Goal: Task Accomplishment & Management: Manage account settings

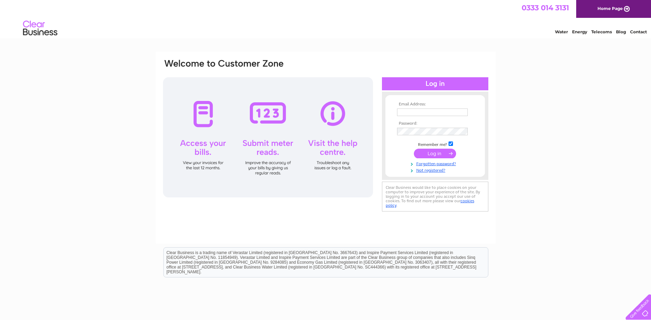
type input "stretton-allford@tiscali.co.uk"
click at [440, 155] on input "submit" at bounding box center [435, 154] width 42 height 10
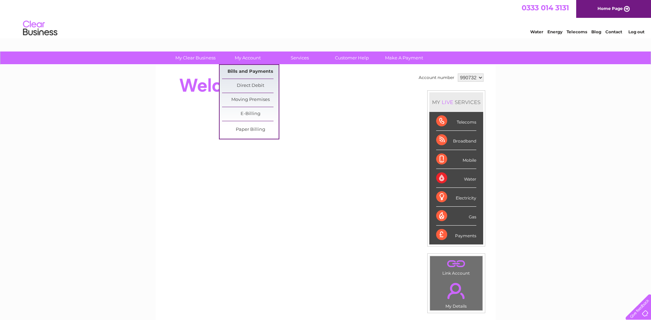
click at [257, 74] on link "Bills and Payments" at bounding box center [250, 72] width 57 height 14
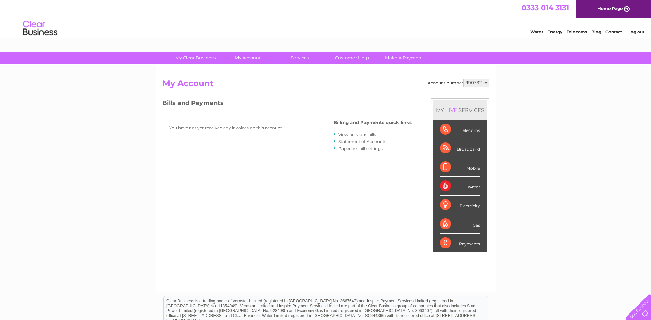
click at [464, 86] on select "990732 990735" at bounding box center [476, 83] width 26 height 8
select select "990735"
click at [463, 79] on select "990732 990735" at bounding box center [476, 83] width 26 height 8
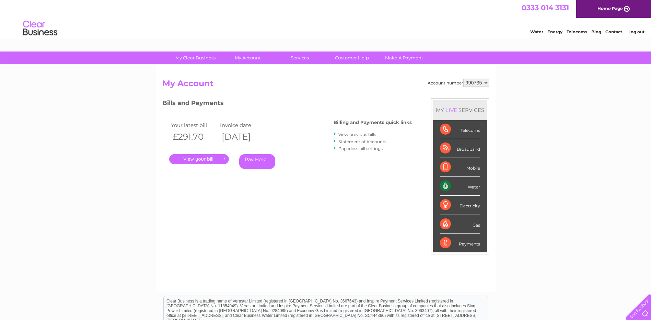
click at [201, 157] on link "." at bounding box center [199, 159] width 60 height 10
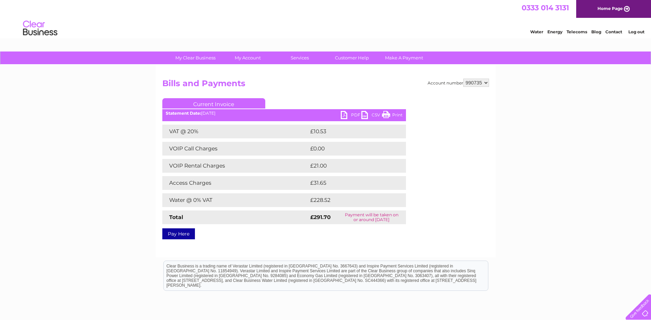
click at [344, 114] on link "PDF" at bounding box center [351, 116] width 21 height 10
click at [645, 31] on li "Log out" at bounding box center [636, 31] width 21 height 9
click at [638, 32] on link "Log out" at bounding box center [636, 31] width 16 height 5
